Goal: Task Accomplishment & Management: Manage account settings

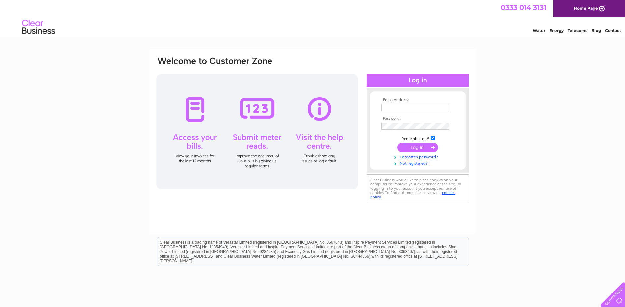
type input "accounts@wallets-rps.co.uk"
click at [427, 146] on input "submit" at bounding box center [417, 147] width 41 height 9
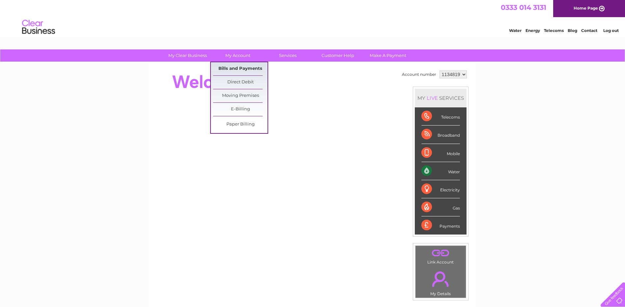
click at [240, 66] on link "Bills and Payments" at bounding box center [240, 68] width 54 height 13
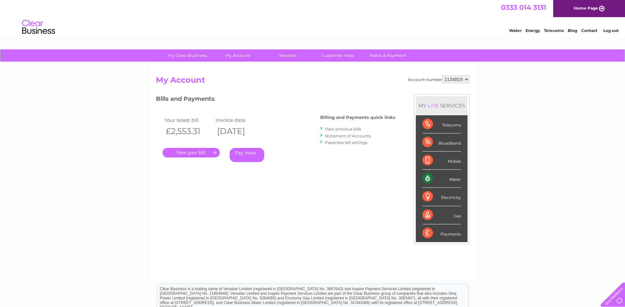
click at [208, 151] on link "." at bounding box center [190, 153] width 57 height 10
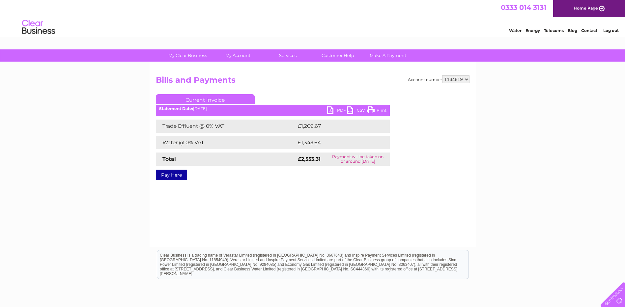
click at [382, 110] on link "Print" at bounding box center [377, 111] width 20 height 10
